Goal: Check status: Check status

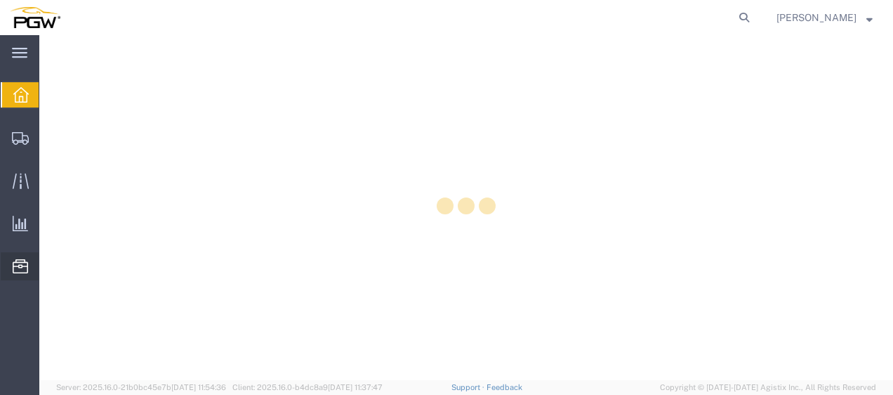
click at [25, 275] on div at bounding box center [20, 266] width 39 height 28
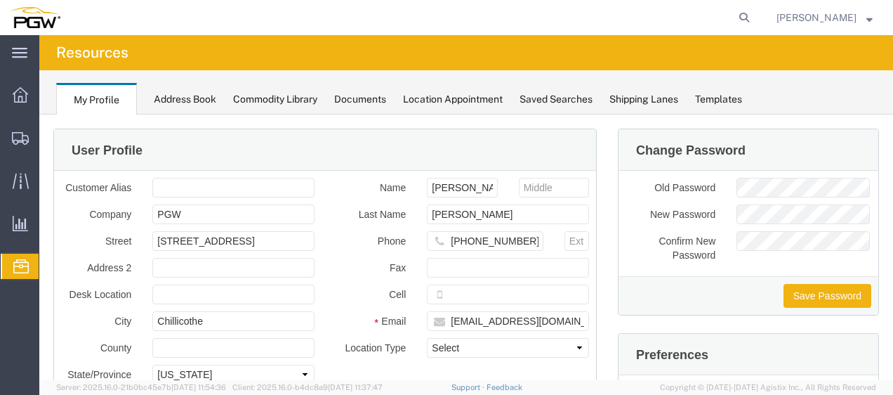
click at [0, 0] on span "Location Appointment" at bounding box center [0, 0] width 0 height 0
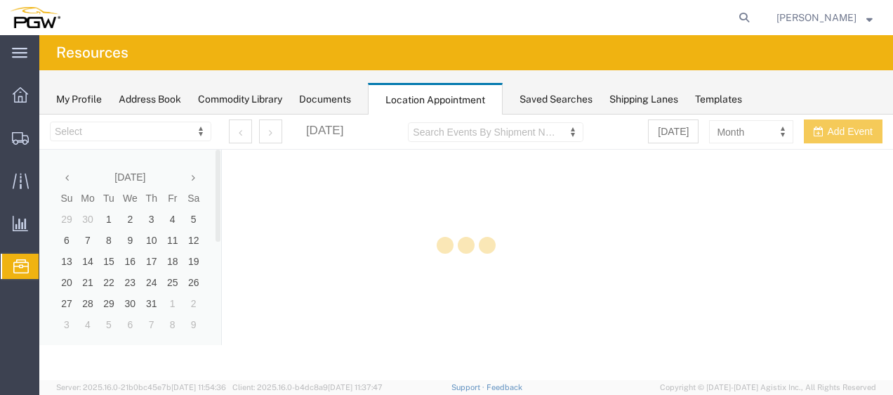
select select "28253"
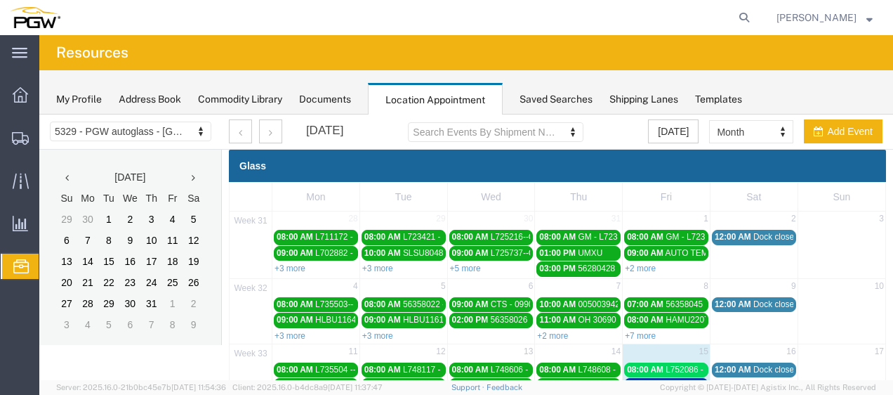
scroll to position [183, 0]
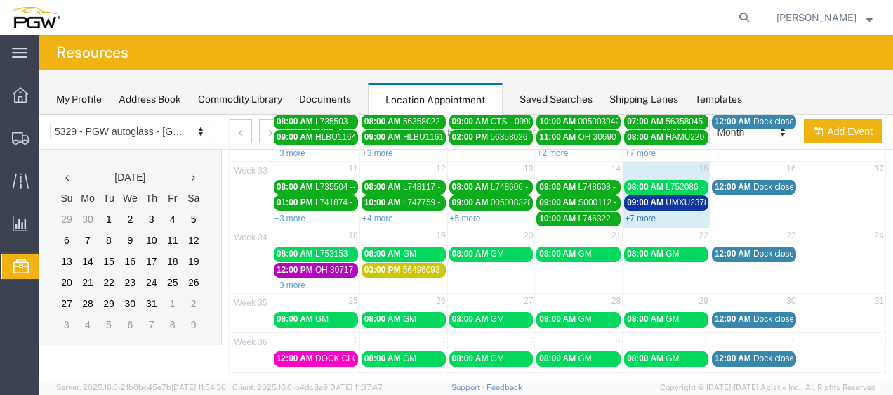
click at [635, 215] on link "+7 more" at bounding box center [640, 218] width 31 height 10
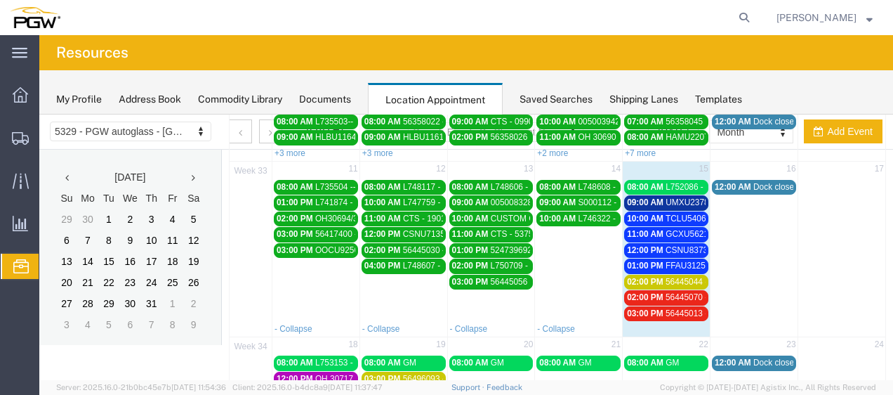
click at [688, 292] on span "56445070 - FUYAO" at bounding box center [702, 297] width 73 height 10
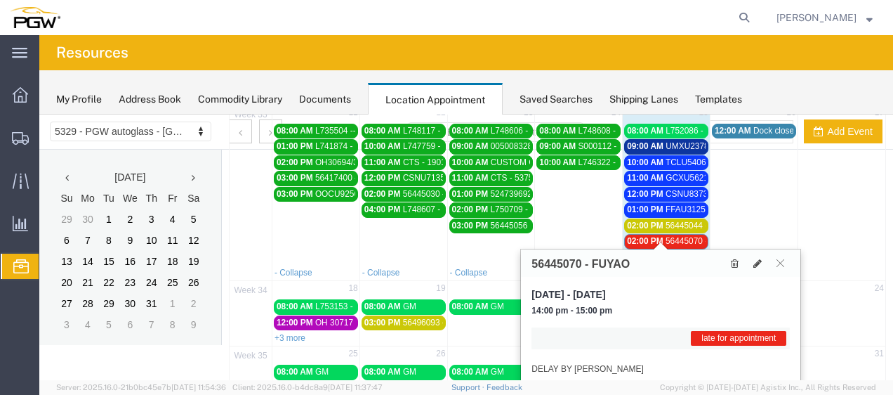
scroll to position [267, 0]
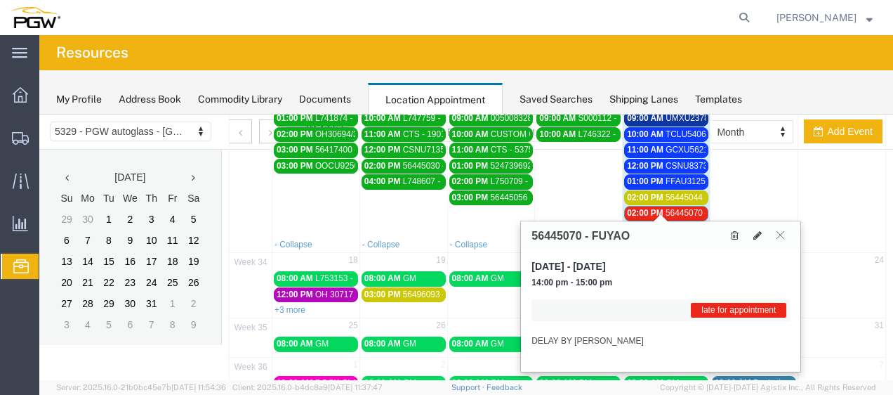
click at [779, 230] on icon at bounding box center [781, 234] width 8 height 8
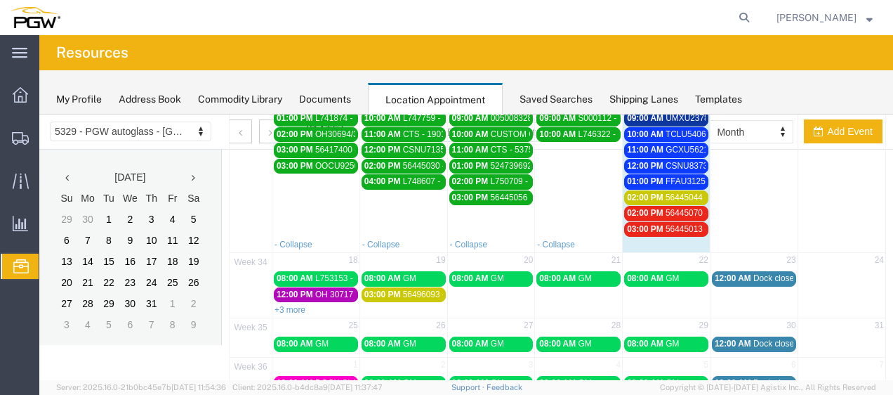
click at [672, 225] on span "56445013 - FUYAO" at bounding box center [702, 229] width 73 height 10
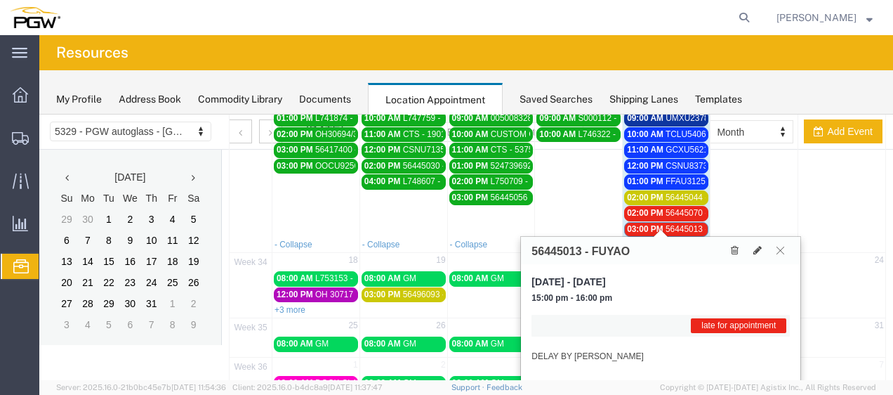
click at [780, 246] on icon at bounding box center [781, 250] width 8 height 8
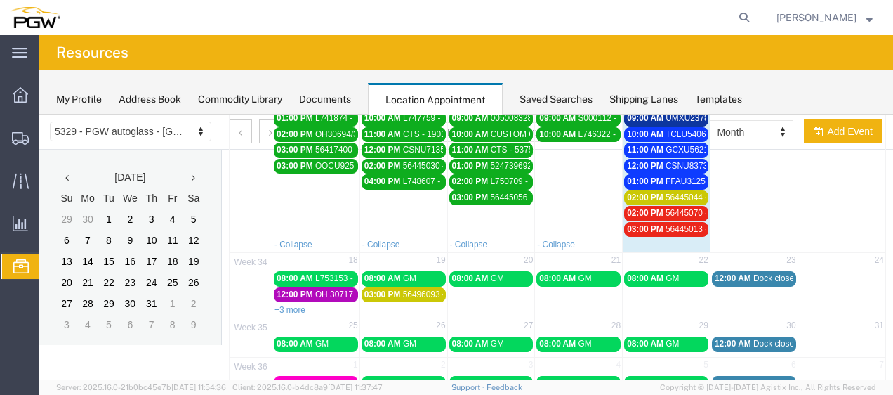
click at [692, 192] on span "56445044 - FUYAO" at bounding box center [702, 197] width 73 height 10
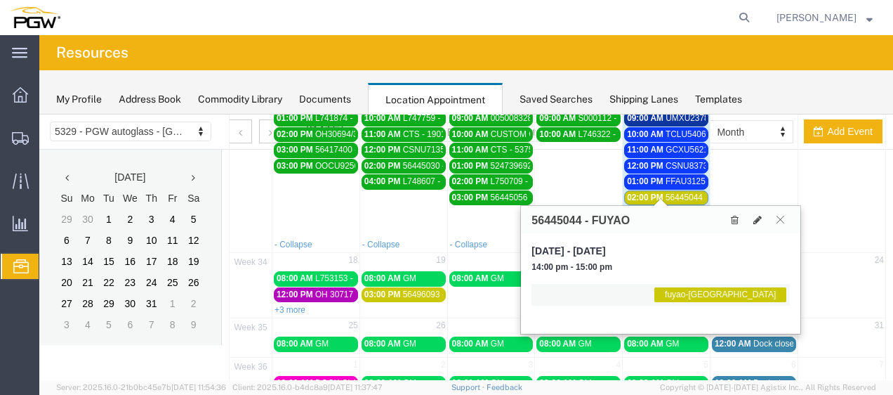
click at [785, 217] on button at bounding box center [780, 219] width 19 height 13
